Goal: Information Seeking & Learning: Understand process/instructions

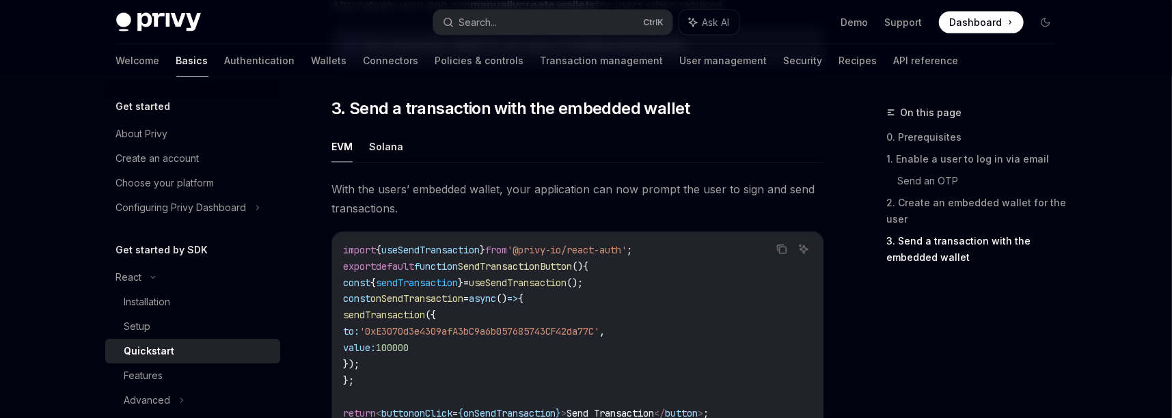
scroll to position [1181, 0]
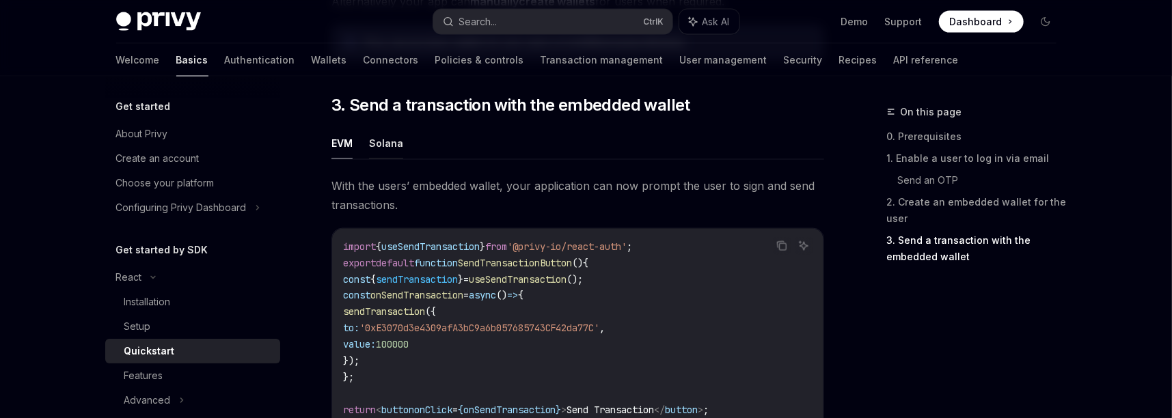
click at [387, 150] on button "Solana" at bounding box center [386, 143] width 34 height 32
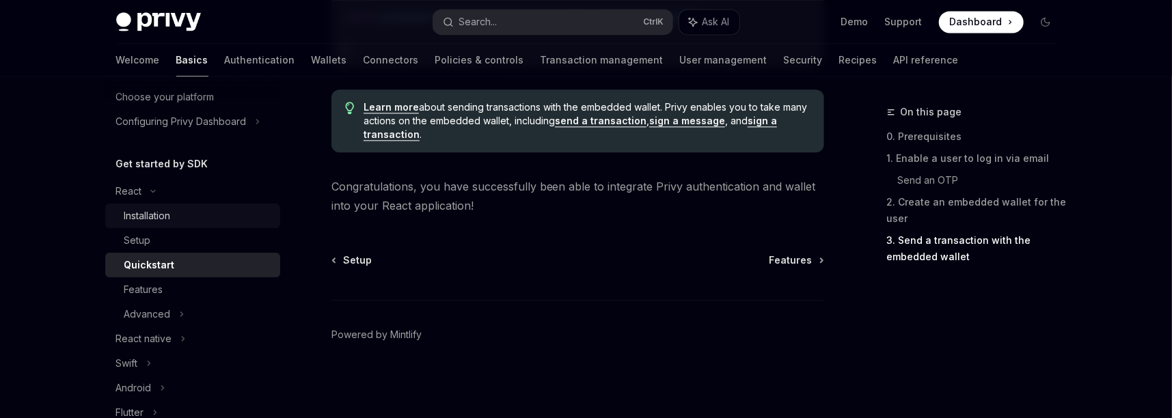
scroll to position [79, 0]
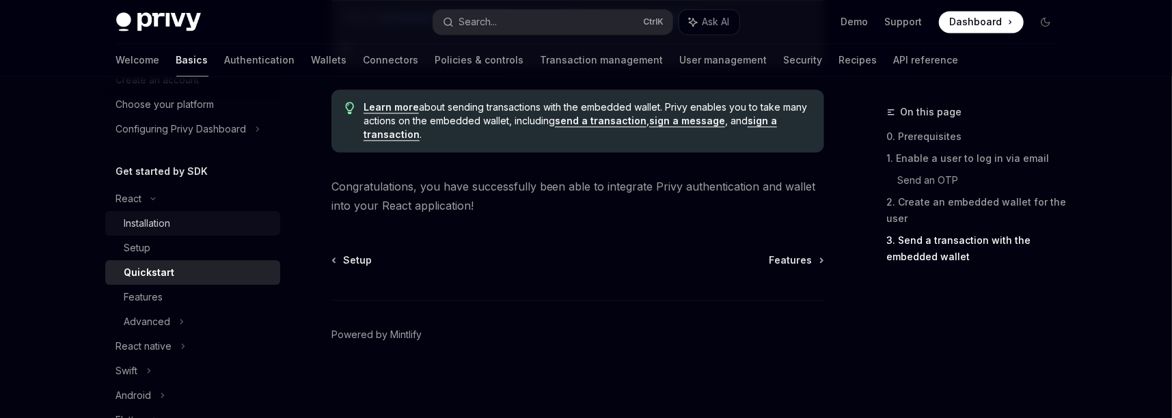
click at [159, 220] on div "Installation" at bounding box center [147, 223] width 46 height 16
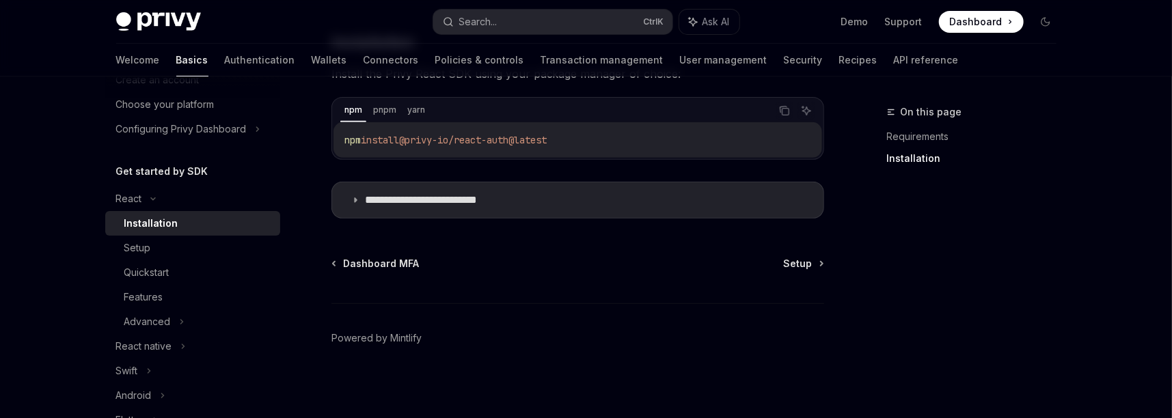
scroll to position [252, 0]
drag, startPoint x: 161, startPoint y: 251, endPoint x: 171, endPoint y: 250, distance: 9.6
click at [163, 249] on div "Setup" at bounding box center [198, 248] width 148 height 16
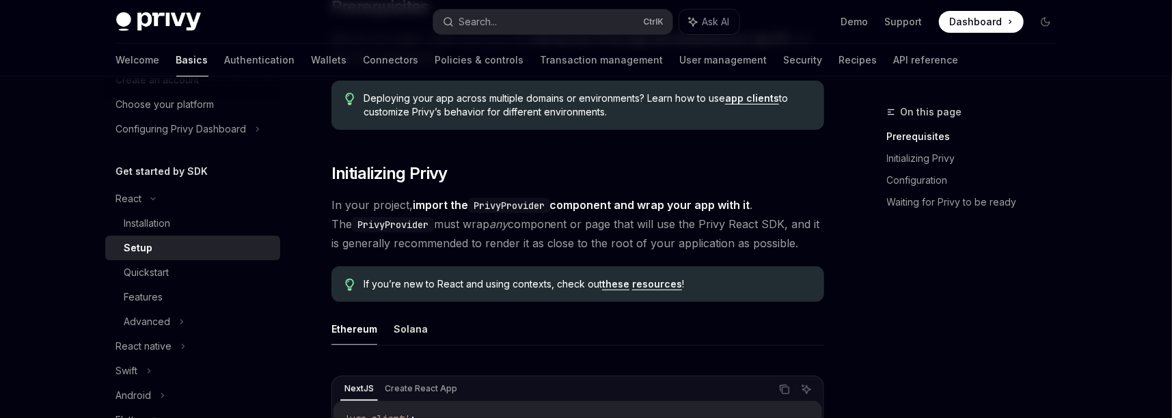
scroll to position [369, 0]
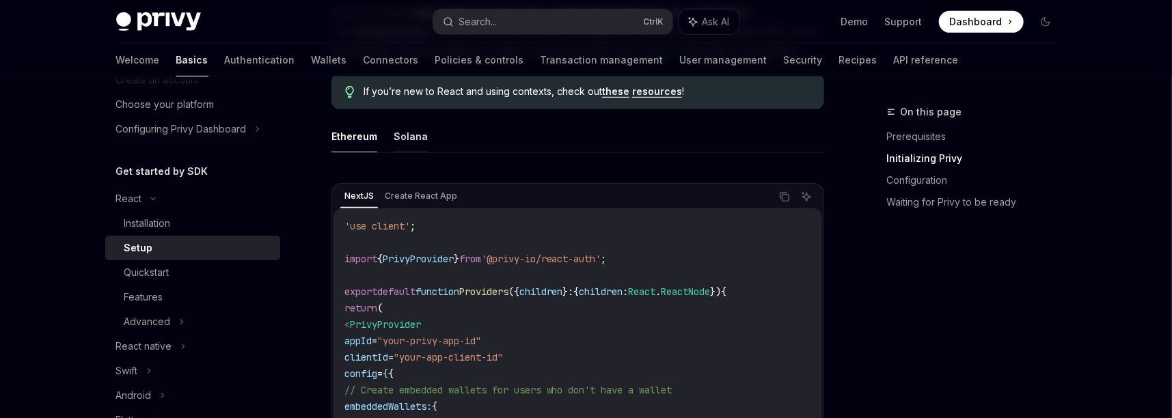
click at [404, 139] on button "Solana" at bounding box center [411, 136] width 34 height 32
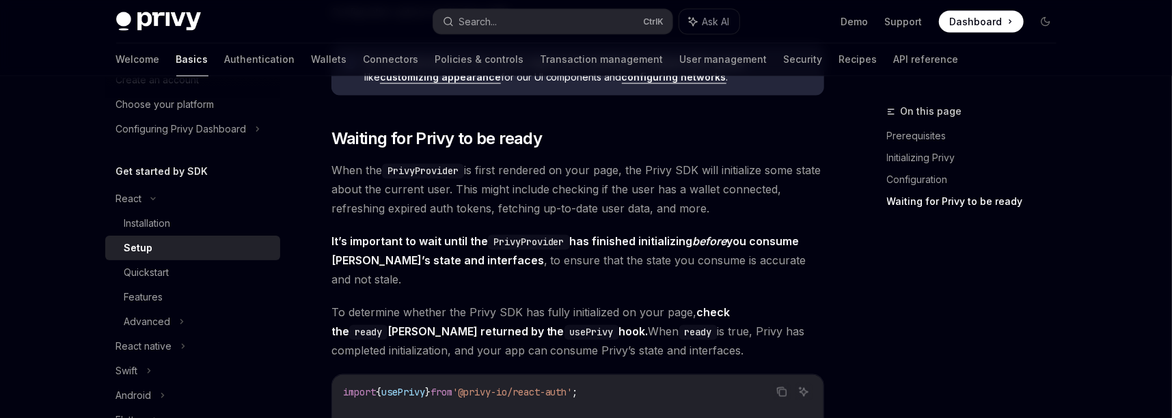
scroll to position [1476, 0]
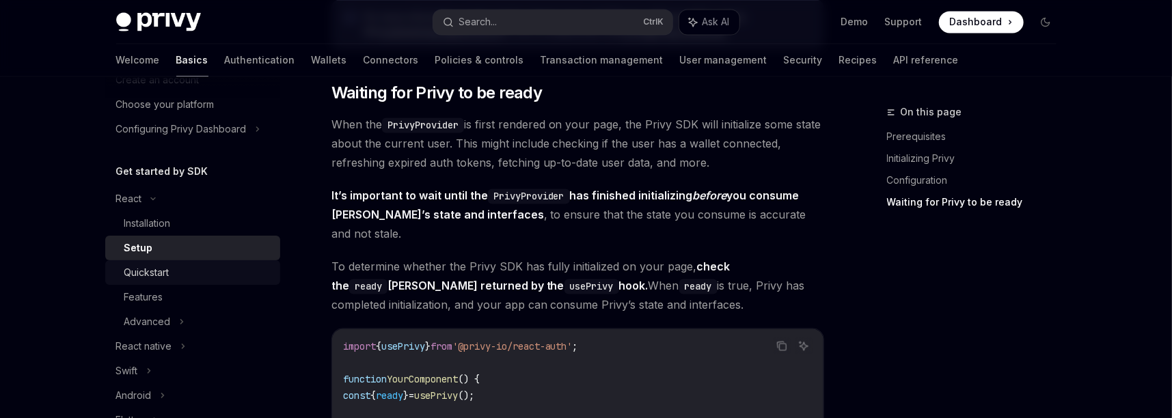
click at [169, 274] on div "Quickstart" at bounding box center [146, 272] width 45 height 16
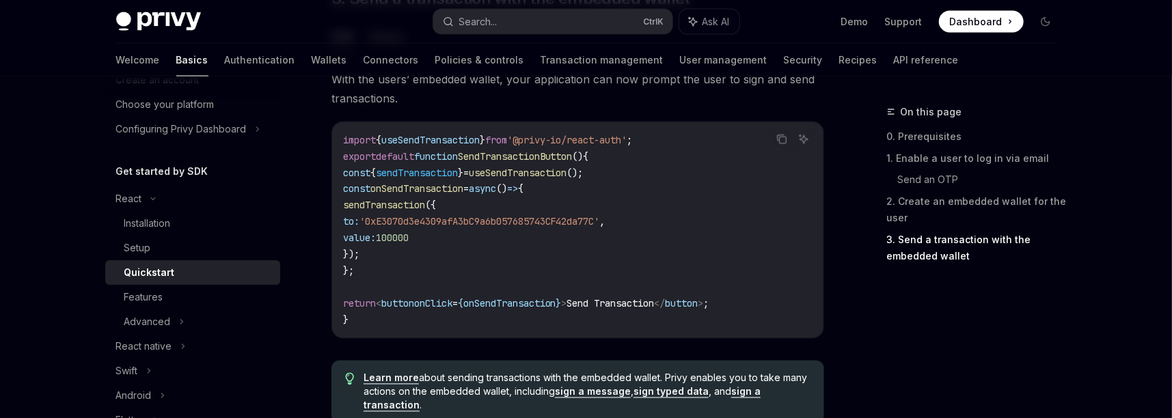
scroll to position [1476, 0]
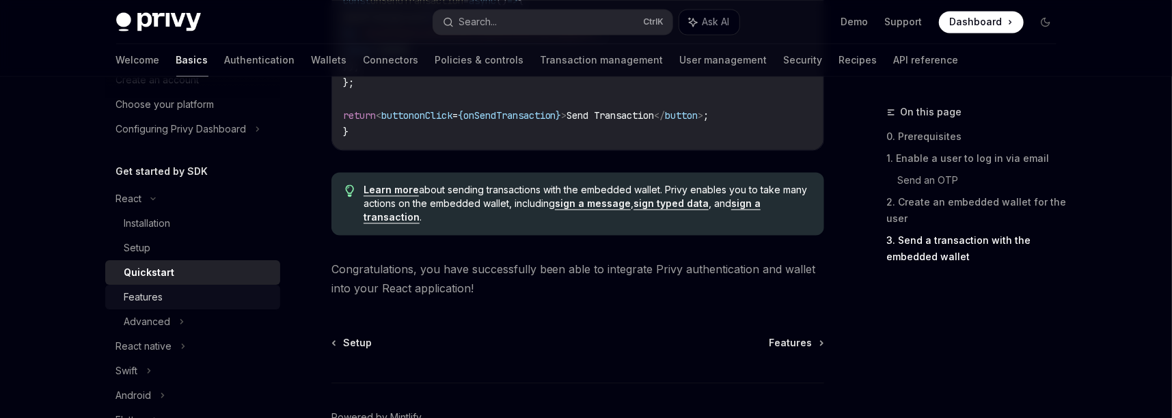
click at [163, 294] on div "Features" at bounding box center [143, 297] width 39 height 16
type textarea "*"
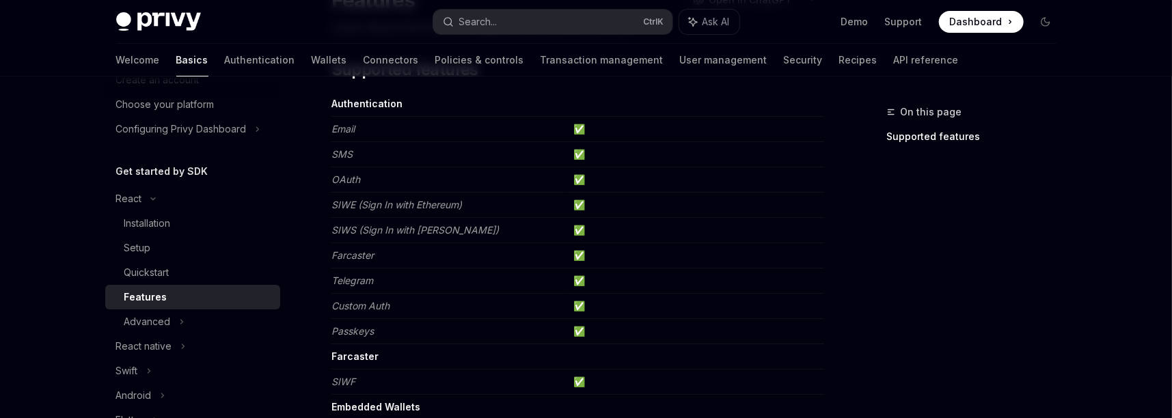
scroll to position [148, 0]
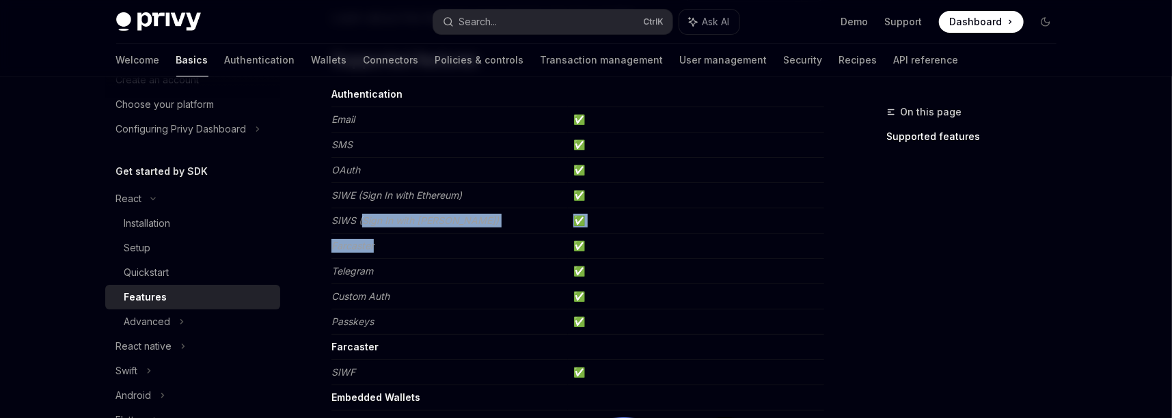
drag, startPoint x: 536, startPoint y: 242, endPoint x: 556, endPoint y: 235, distance: 21.6
click at [525, 217] on td "SIWS (Sign In with [PERSON_NAME])" at bounding box center [449, 220] width 236 height 25
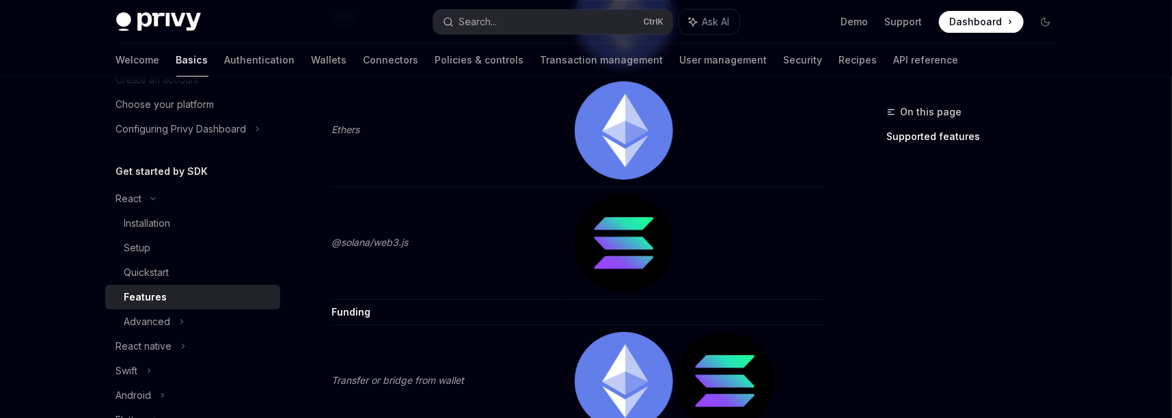
scroll to position [2645, 0]
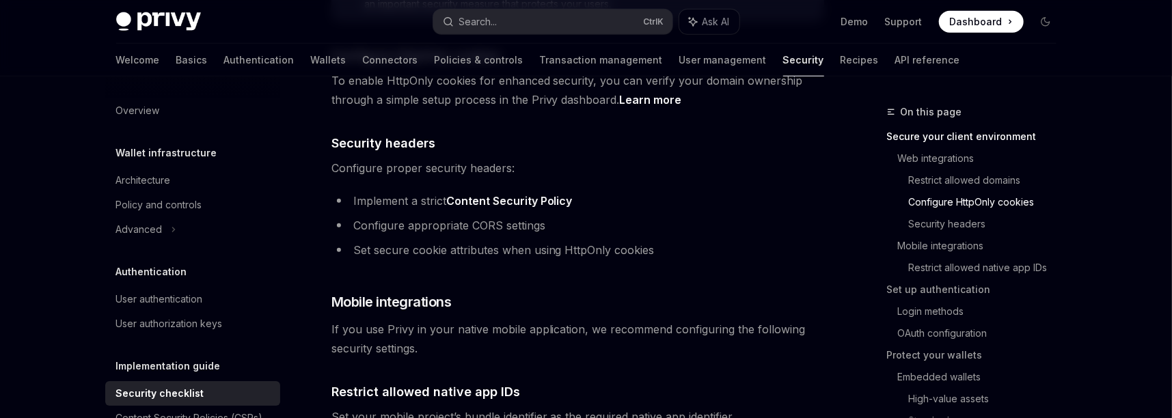
scroll to position [738, 0]
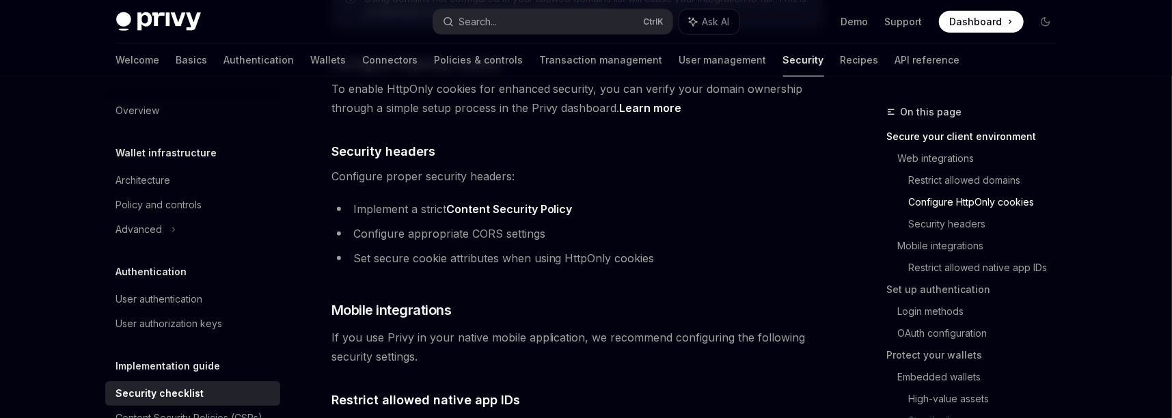
click at [515, 202] on link "Content Security Policy" at bounding box center [509, 209] width 126 height 14
type textarea "*"
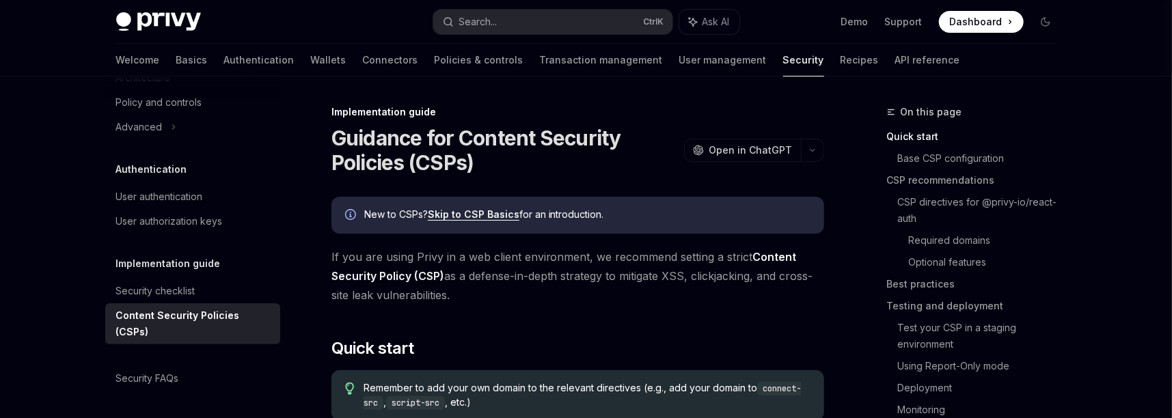
click at [454, 214] on link "Skip to CSP Basics" at bounding box center [474, 214] width 92 height 12
click at [469, 217] on link "Skip to CSP Basics" at bounding box center [474, 214] width 92 height 12
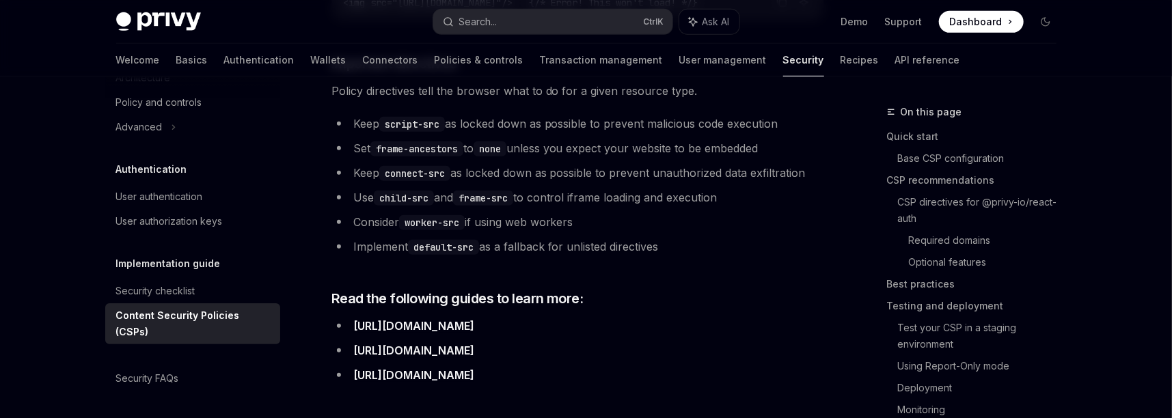
scroll to position [3473, 0]
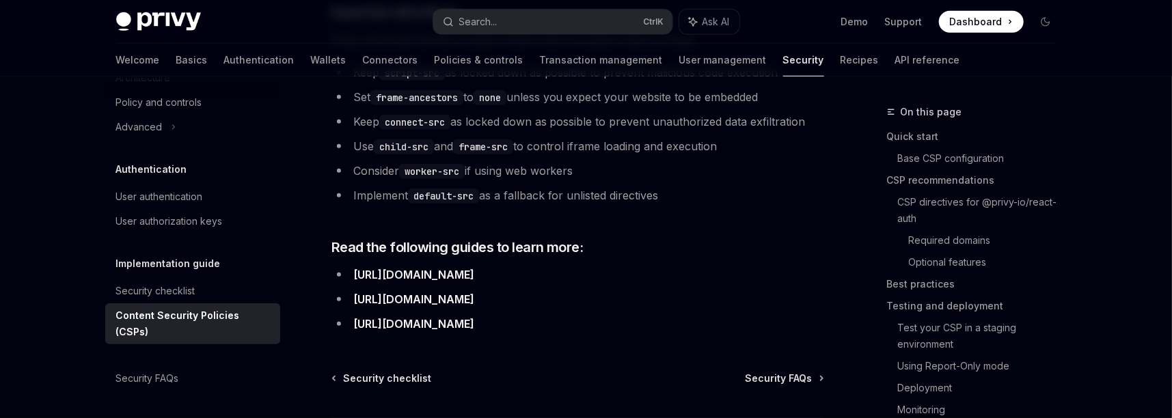
click at [448, 317] on link "https://cheatsheetseries.owasp.org/cheatsheets/Content_Security_Policy_Cheat_Sh…" at bounding box center [413, 324] width 121 height 14
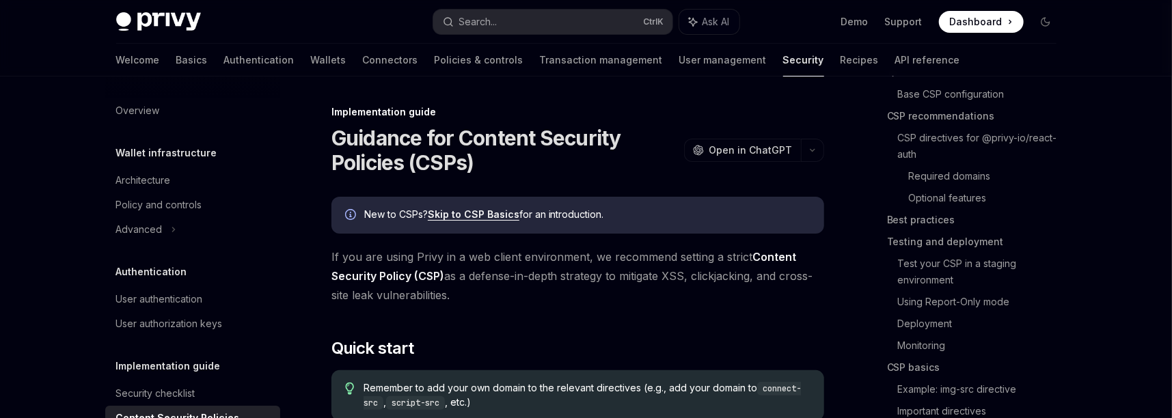
scroll to position [118, 0]
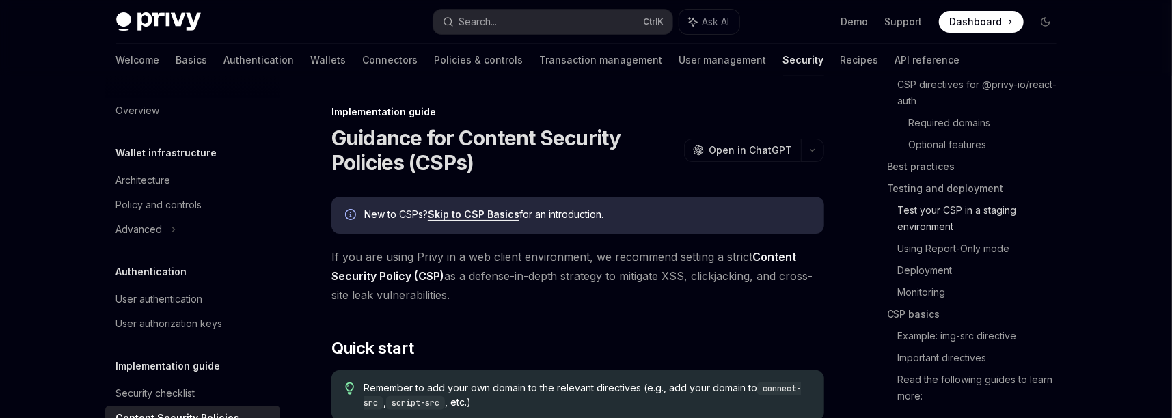
click at [930, 220] on link "Test your CSP in a staging environment" at bounding box center [982, 219] width 169 height 38
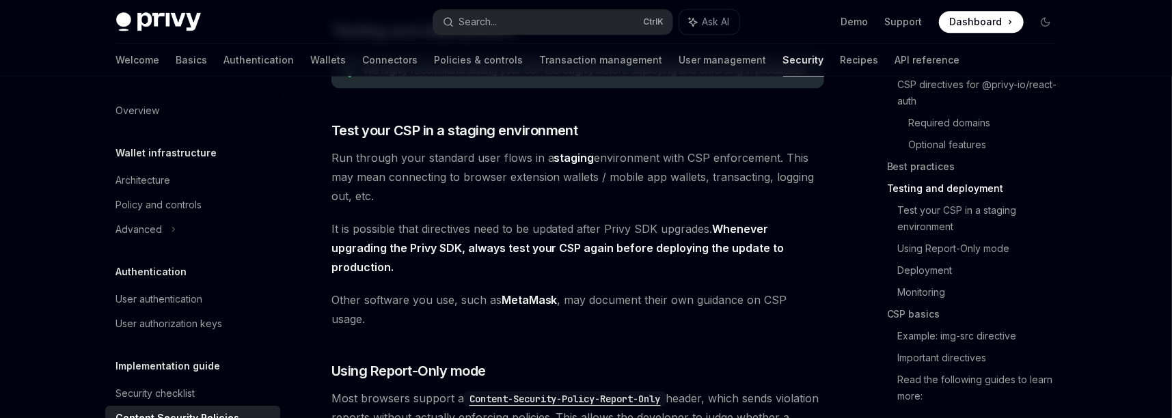
scroll to position [2186, 0]
drag, startPoint x: 555, startPoint y: 213, endPoint x: 439, endPoint y: 210, distance: 116.2
click at [439, 219] on span "It is possible that directives need to be updated after Privy SDK upgrades. Whe…" at bounding box center [577, 247] width 493 height 57
click at [553, 256] on span "It is possible that directives need to be updated after Privy SDK upgrades. Whe…" at bounding box center [577, 247] width 493 height 57
click at [944, 294] on link "Monitoring" at bounding box center [982, 293] width 169 height 22
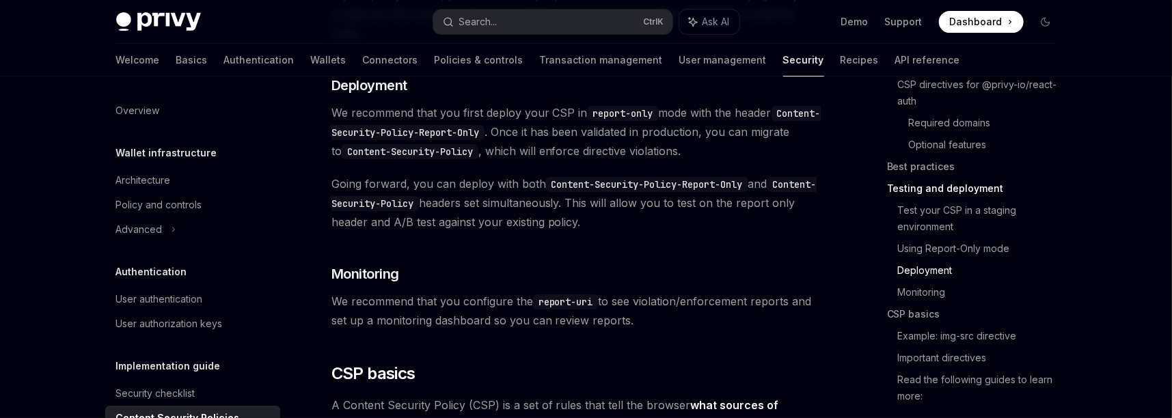
scroll to position [2415, 0]
